Goal: Information Seeking & Learning: Understand process/instructions

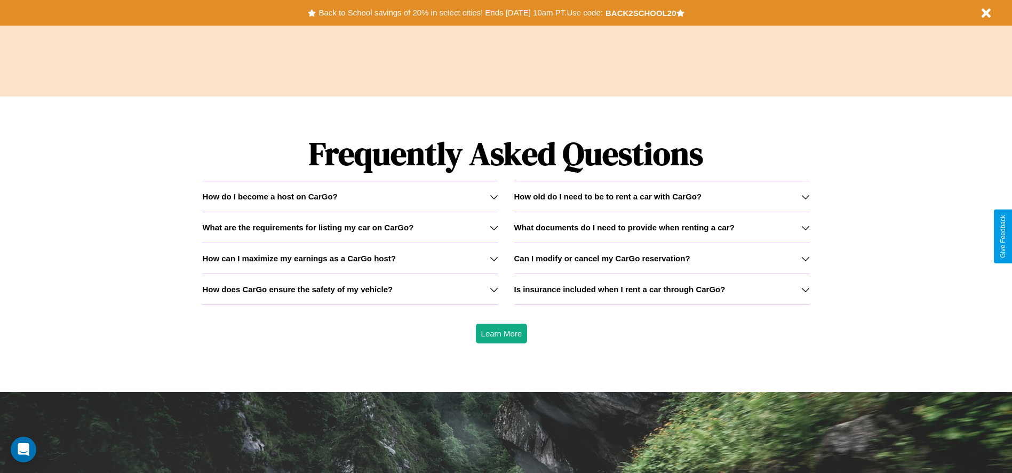
scroll to position [1531, 0]
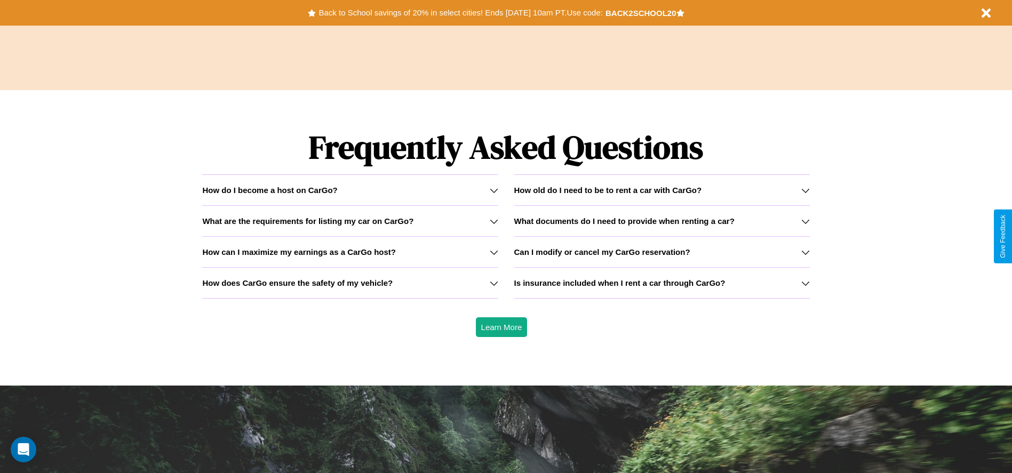
click at [805, 252] on icon at bounding box center [806, 252] width 9 height 9
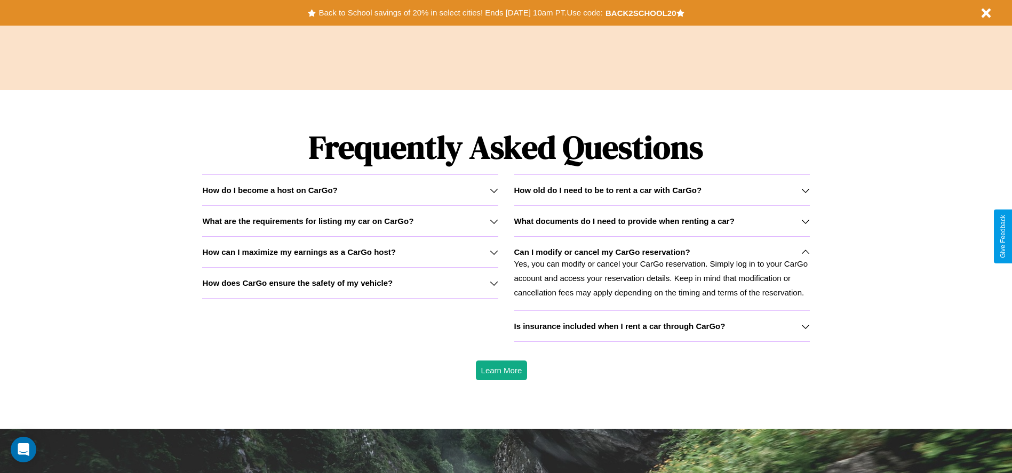
click at [805, 326] on icon at bounding box center [806, 326] width 9 height 9
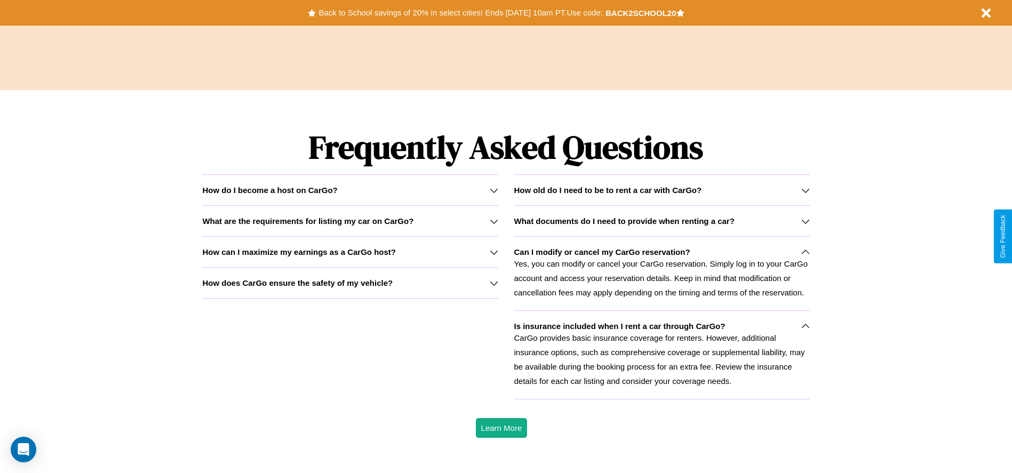
click at [662, 355] on p "CarGo provides basic insurance coverage for renters. However, additional insura…" at bounding box center [662, 360] width 296 height 58
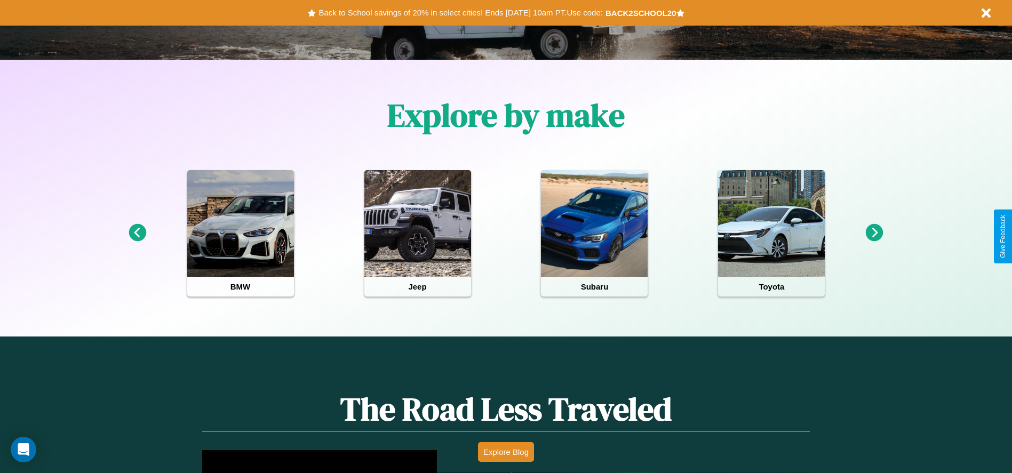
scroll to position [0, 0]
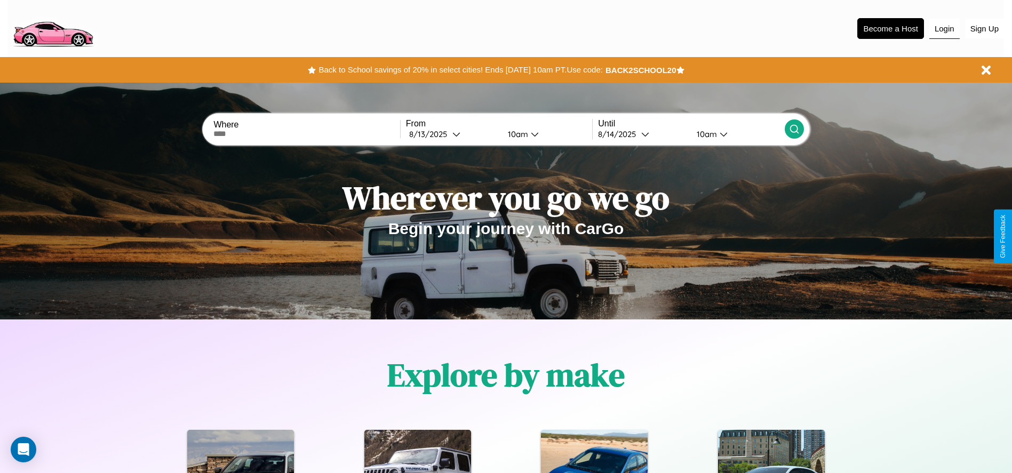
click at [945, 28] on button "Login" at bounding box center [945, 29] width 30 height 20
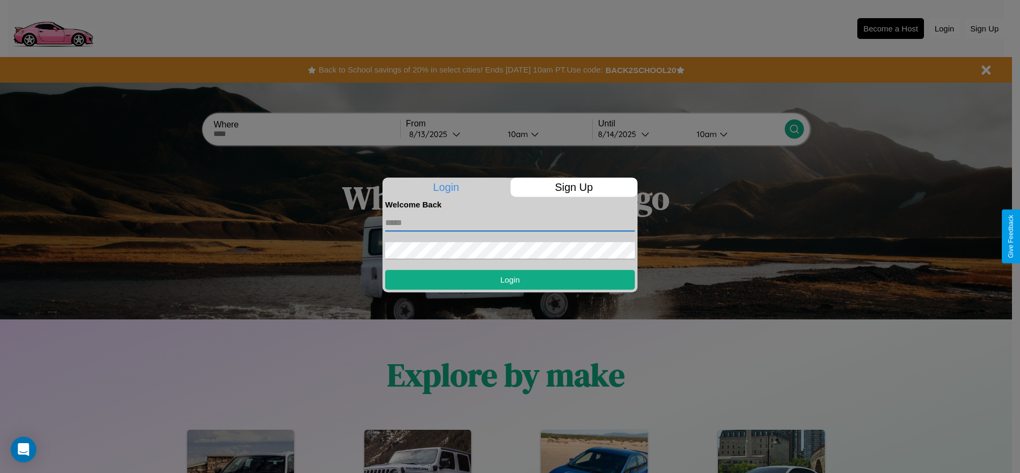
click at [510, 223] on input "text" at bounding box center [510, 223] width 250 height 17
type input "**********"
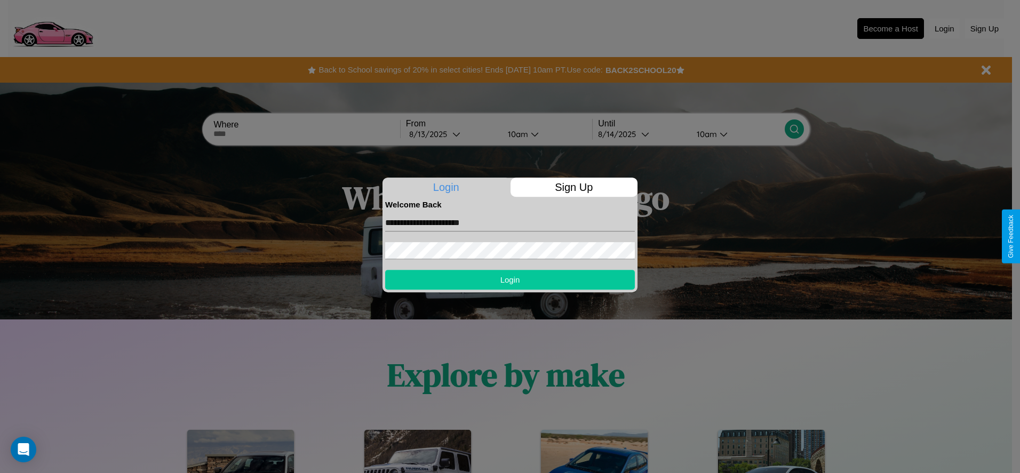
click at [510, 280] on button "Login" at bounding box center [510, 280] width 250 height 20
